Goal: Information Seeking & Learning: Find specific fact

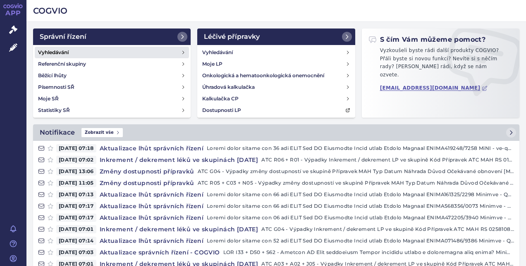
click at [70, 47] on link "Vyhledávání" at bounding box center [112, 53] width 154 height 12
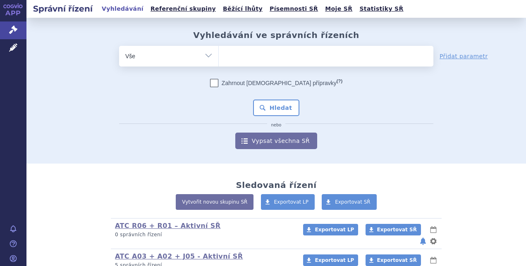
click at [225, 52] on input "search" at bounding box center [227, 55] width 5 height 10
type input "ga"
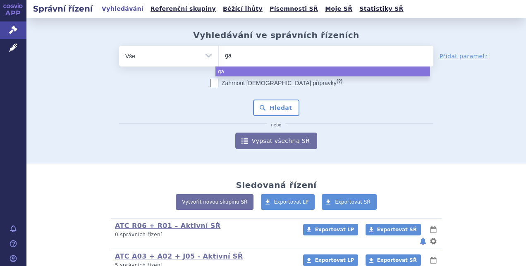
type input "gad"
type input "gadot"
type input "gadoter"
type input "gadoteric"
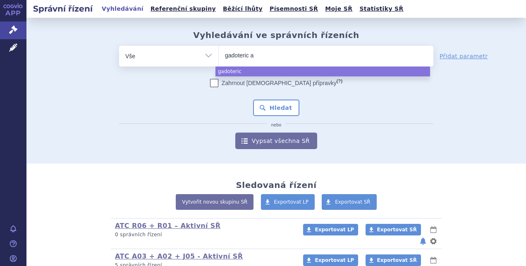
type input "gadoteric ac"
type input "gadoteric aci"
type input "gadoteric acid"
select select "gadoteric acid"
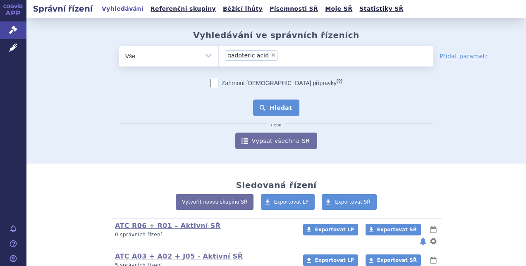
click at [285, 106] on button "Hledat" at bounding box center [276, 108] width 47 height 17
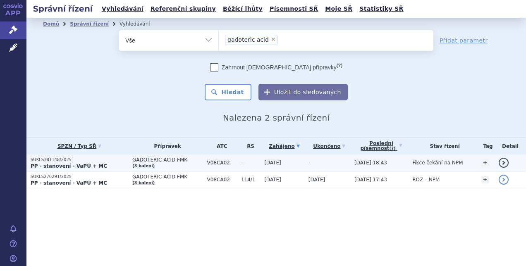
click at [103, 165] on p "PP - stanovení - VaPÚ + MC" at bounding box center [80, 166] width 98 height 7
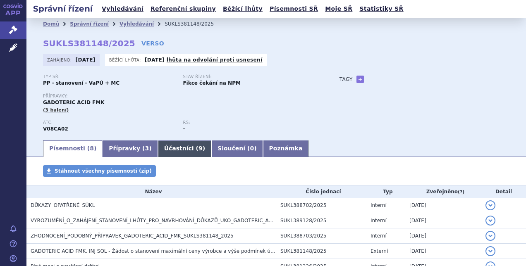
click at [170, 152] on link "Účastníci ( 9 )" at bounding box center [184, 149] width 53 height 17
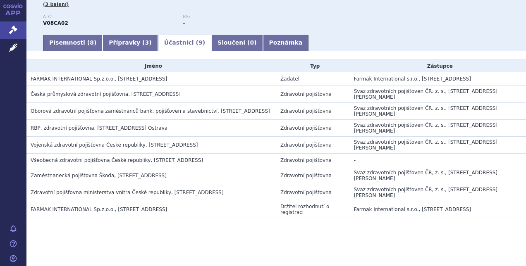
scroll to position [107, 0]
